Goal: Find specific page/section: Find specific page/section

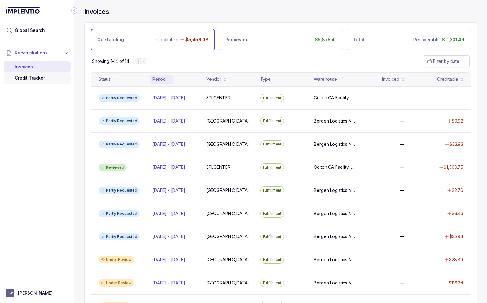
click at [28, 77] on div "Credit Tracker" at bounding box center [37, 77] width 57 height 11
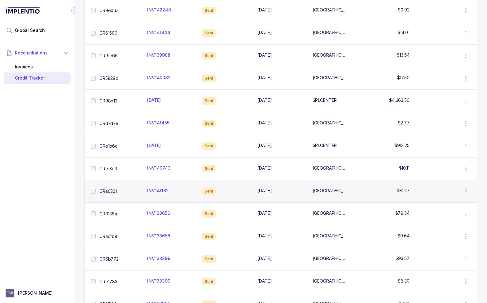
scroll to position [264, 0]
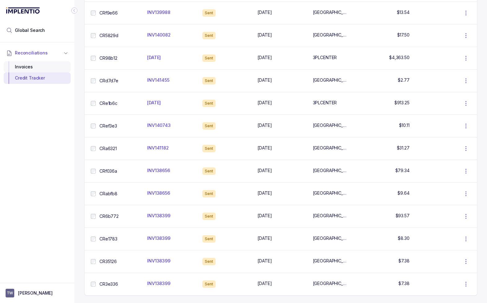
click at [27, 64] on div "Invoices" at bounding box center [37, 66] width 57 height 11
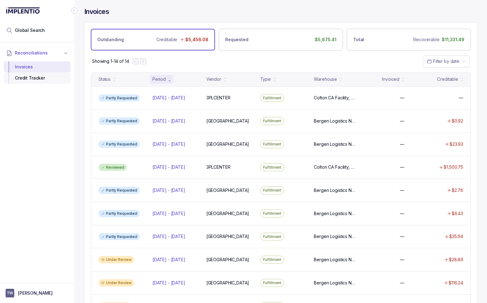
click at [19, 79] on div "Credit Tracker" at bounding box center [37, 77] width 57 height 11
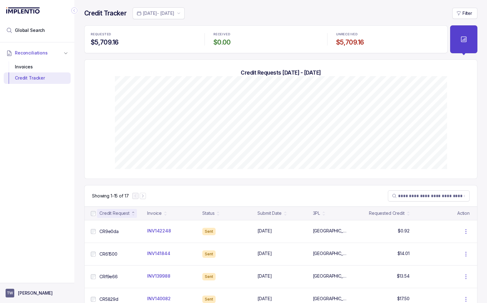
click at [25, 293] on p "[PERSON_NAME]" at bounding box center [35, 293] width 35 height 6
click at [461, 13] on icon "button" at bounding box center [458, 13] width 5 height 5
click at [440, 16] on div "Filter" at bounding box center [411, 13] width 131 height 11
click at [469, 13] on p "Filter" at bounding box center [467, 13] width 10 height 6
click at [418, 17] on div "Filter" at bounding box center [411, 13] width 131 height 11
